Goal: Information Seeking & Learning: Find specific fact

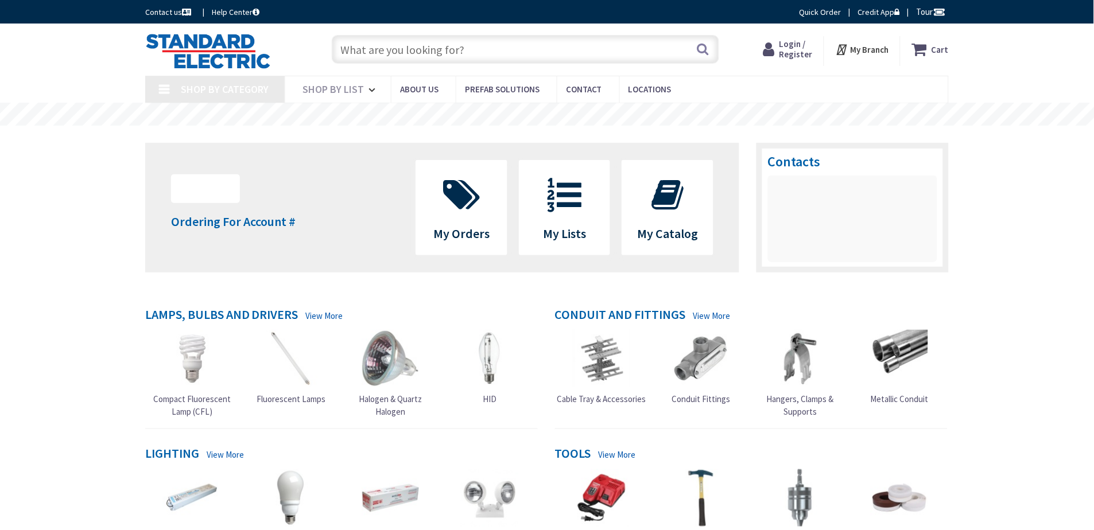
click at [479, 44] on input "text" at bounding box center [525, 49] width 387 height 29
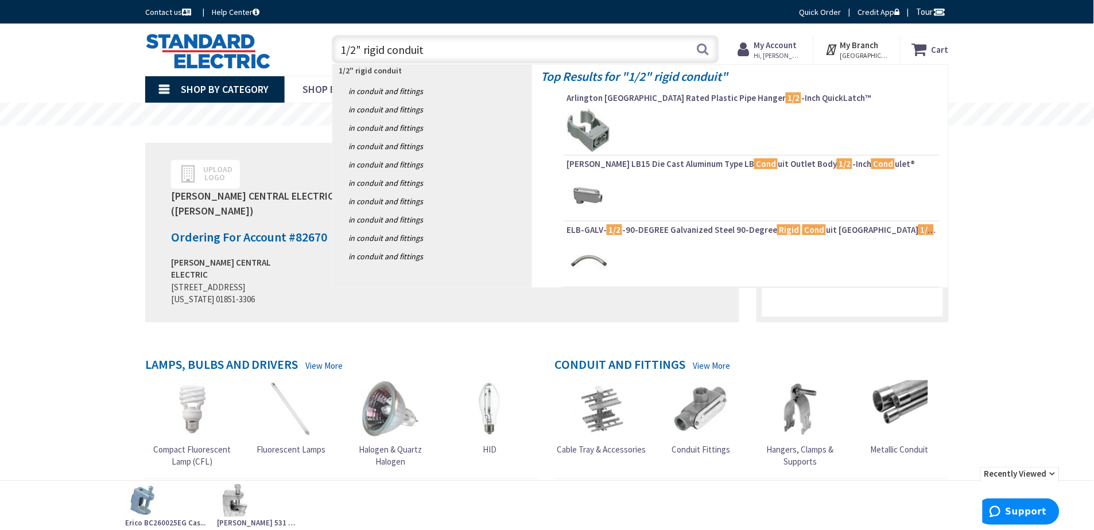
type input "1/2" rigid conduit"
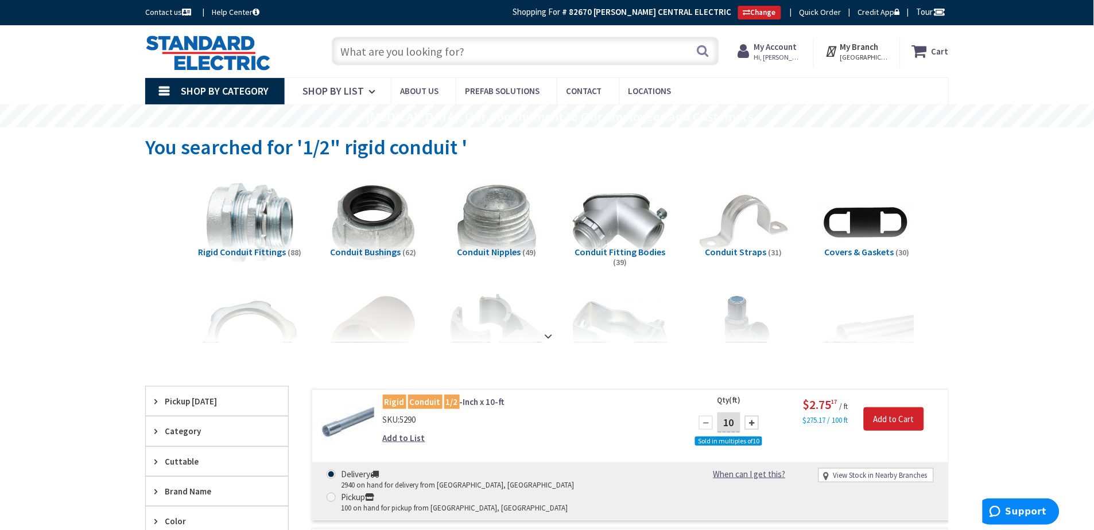
click at [445, 40] on input "text" at bounding box center [525, 51] width 387 height 29
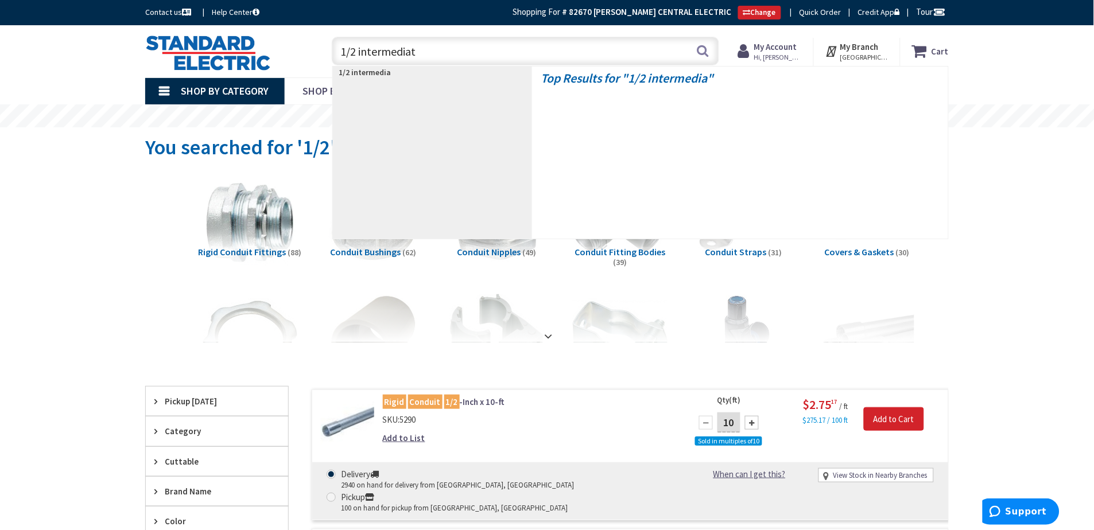
type input "1/2 intermediate"
